Goal: Check status: Check status

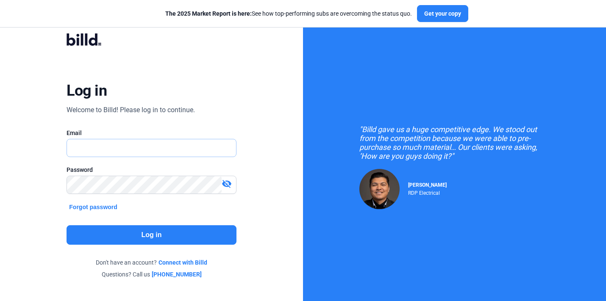
type input "[EMAIL_ADDRESS][DOMAIN_NAME]"
click at [203, 236] on button "Log in" at bounding box center [152, 234] width 170 height 19
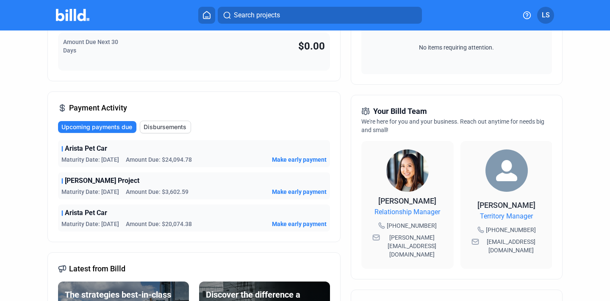
scroll to position [158, 0]
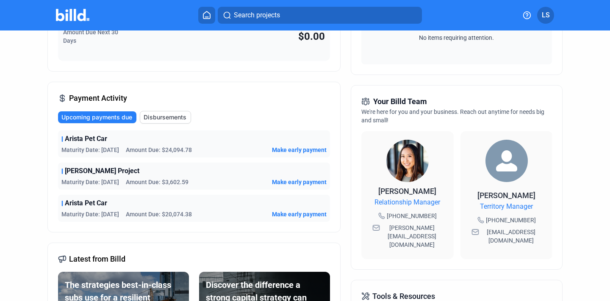
click at [178, 209] on div "Arista Pet Car Maturity Date: [DATE] Amount Due: $20,074.38 Make early payment" at bounding box center [194, 208] width 272 height 27
click at [82, 205] on span "Arista Pet Car" at bounding box center [86, 203] width 42 height 10
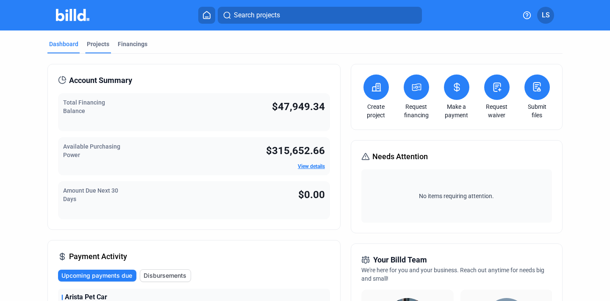
click at [101, 51] on div "Projects" at bounding box center [98, 47] width 26 height 14
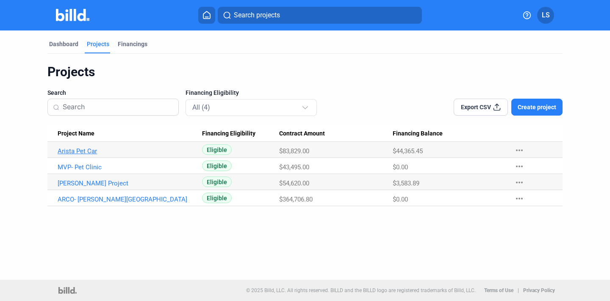
click at [82, 153] on link "Arista Pet Car" at bounding box center [126, 151] width 137 height 8
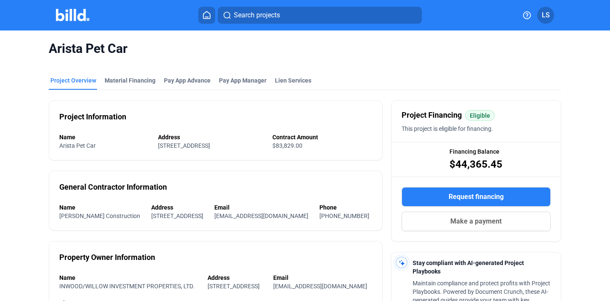
scroll to position [18, 0]
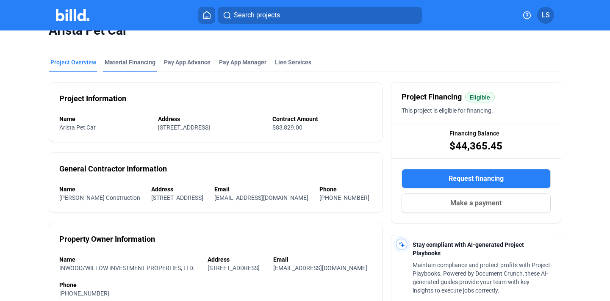
click at [145, 67] on div "Material Financing" at bounding box center [130, 65] width 54 height 14
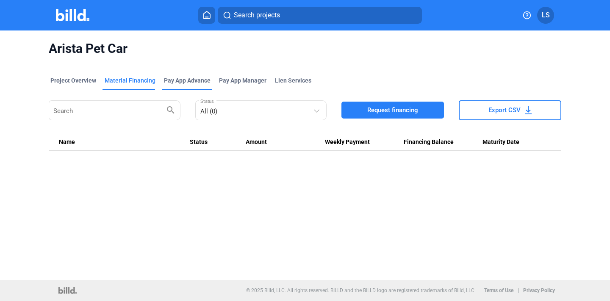
click at [180, 85] on div "Pay App Advance" at bounding box center [187, 83] width 50 height 14
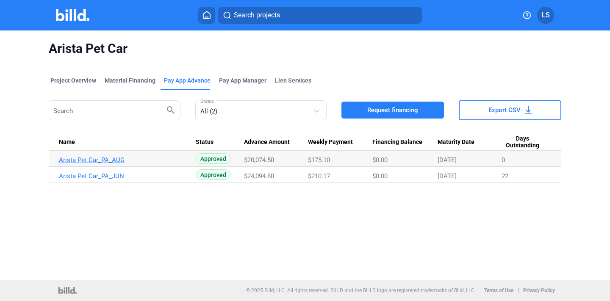
click at [123, 160] on link "Arista Pet Car_PA_AUG" at bounding box center [127, 160] width 137 height 8
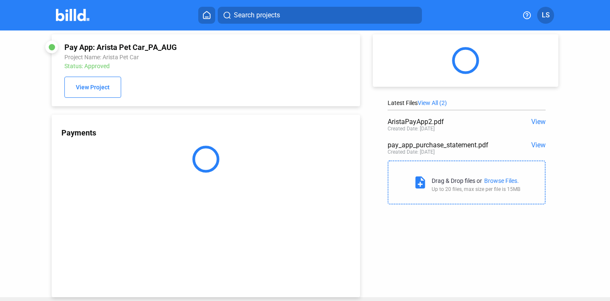
scroll to position [6, 0]
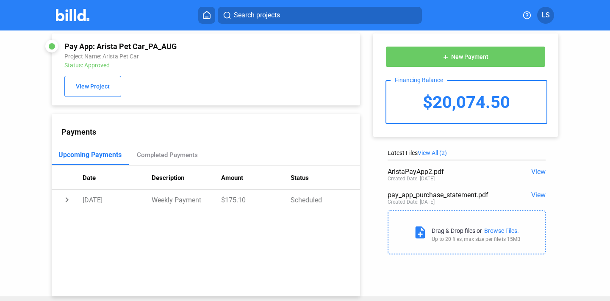
click at [533, 197] on span "View" at bounding box center [538, 195] width 14 height 8
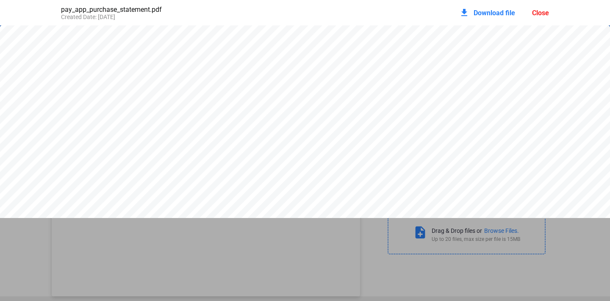
scroll to position [2398, 0]
